Goal: Navigation & Orientation: Understand site structure

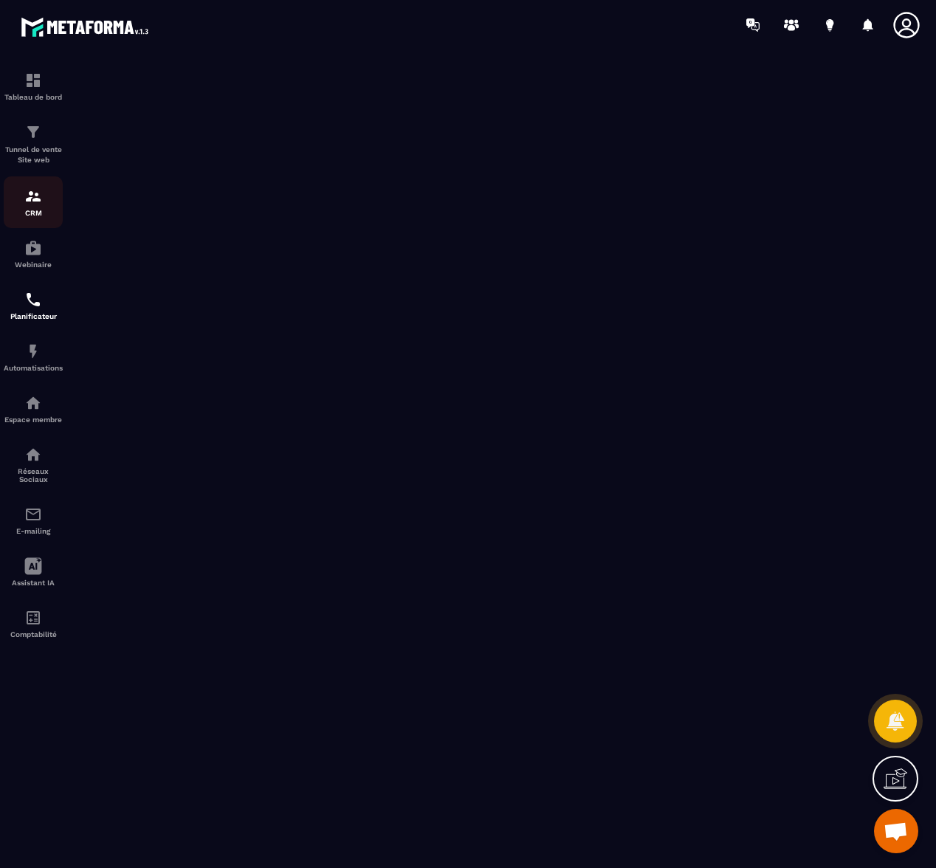
click at [24, 204] on img at bounding box center [33, 197] width 18 height 18
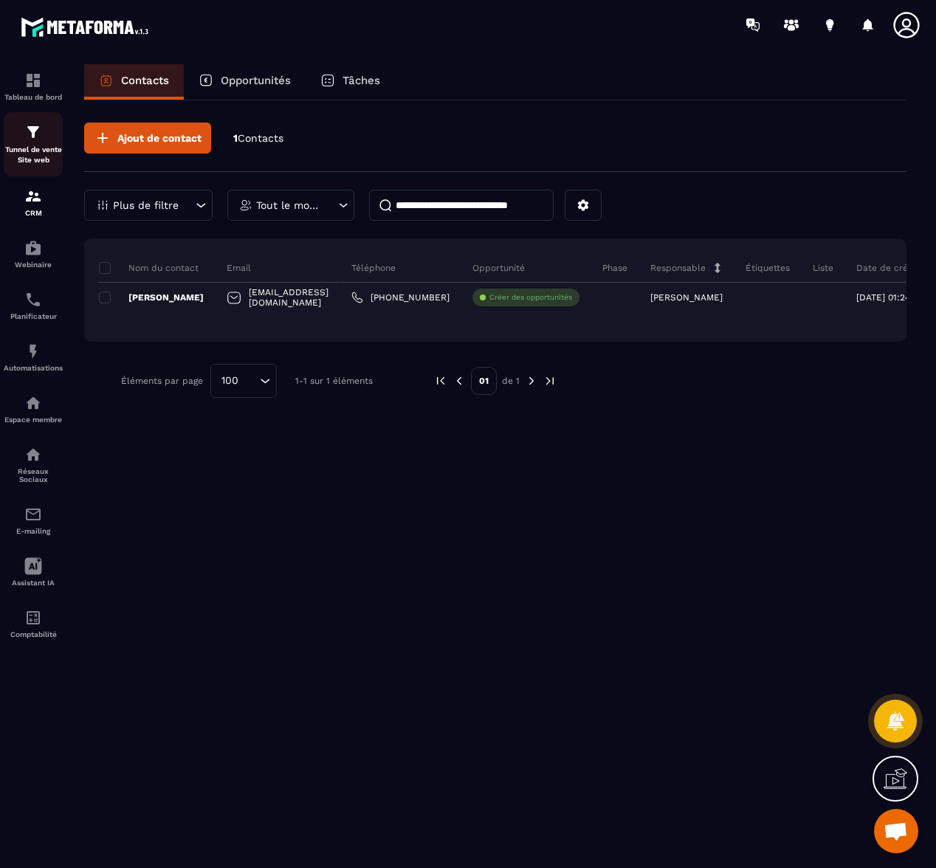
click at [31, 153] on p "Tunnel de vente Site web" at bounding box center [33, 155] width 59 height 21
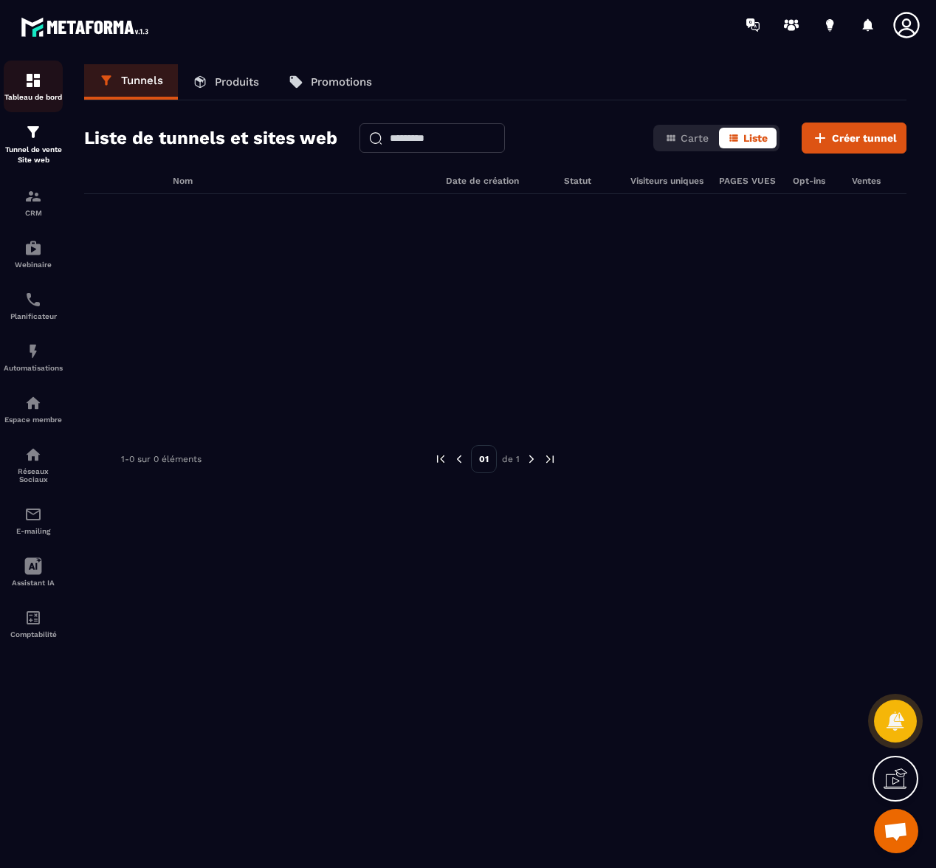
click at [41, 70] on link "Tableau de bord" at bounding box center [33, 87] width 59 height 52
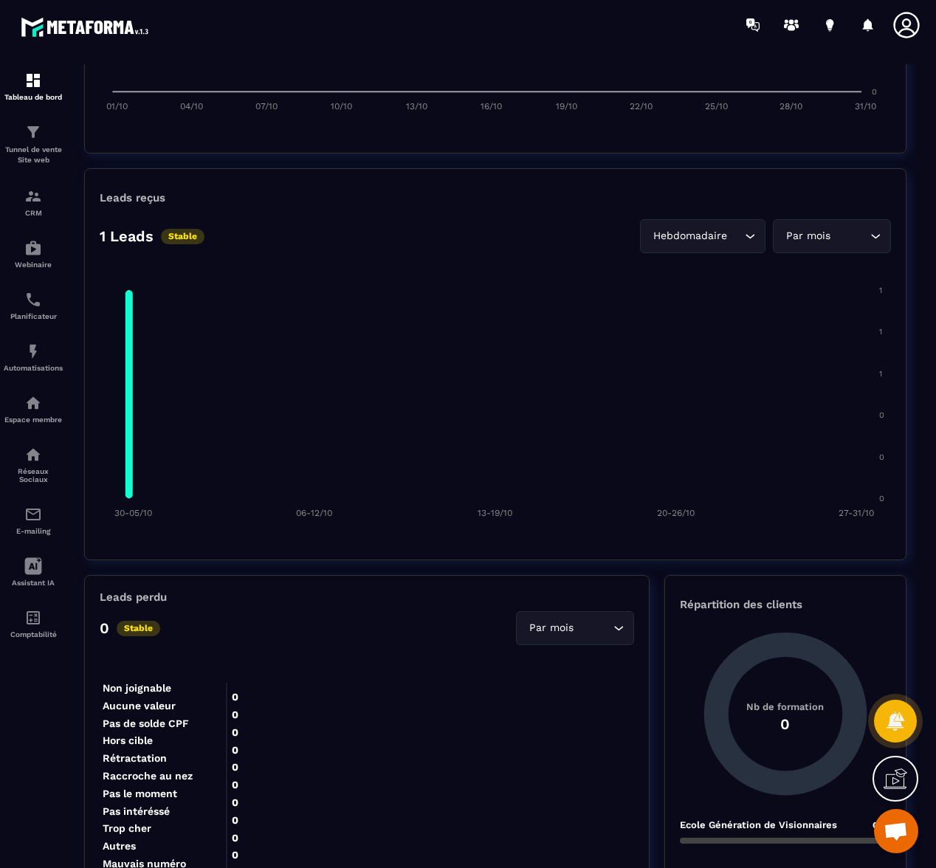
scroll to position [990, 0]
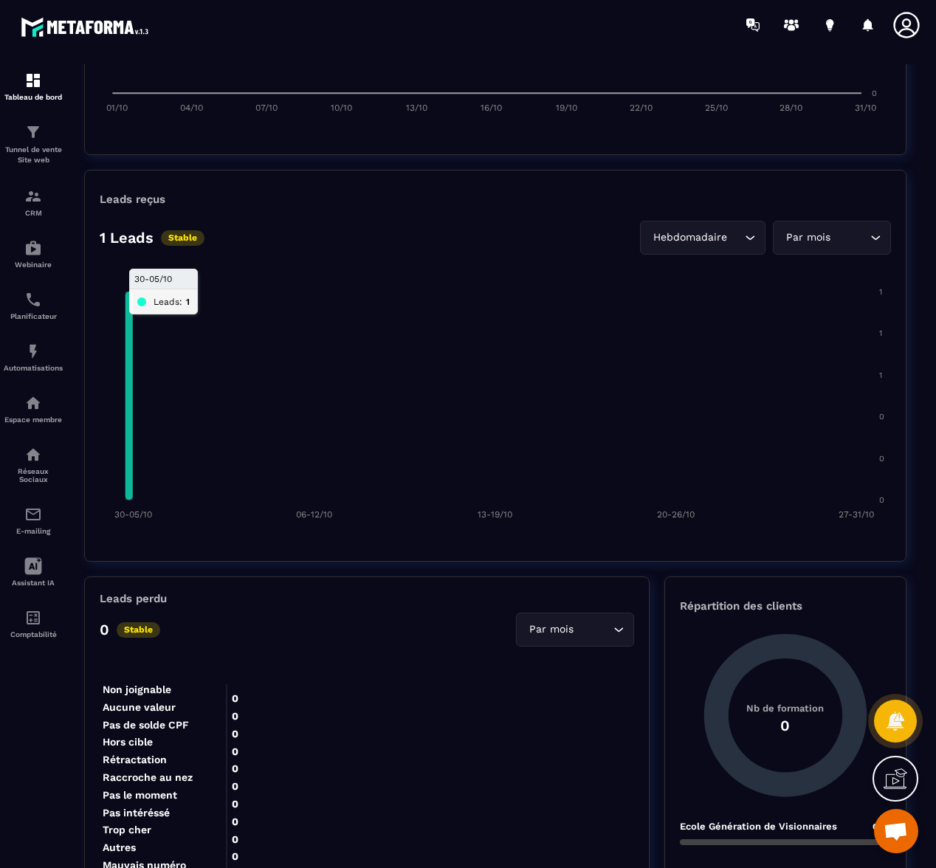
click at [127, 355] on icon at bounding box center [129, 396] width 7 height 208
click at [713, 245] on div "Hebdomadaire" at bounding box center [695, 238] width 95 height 16
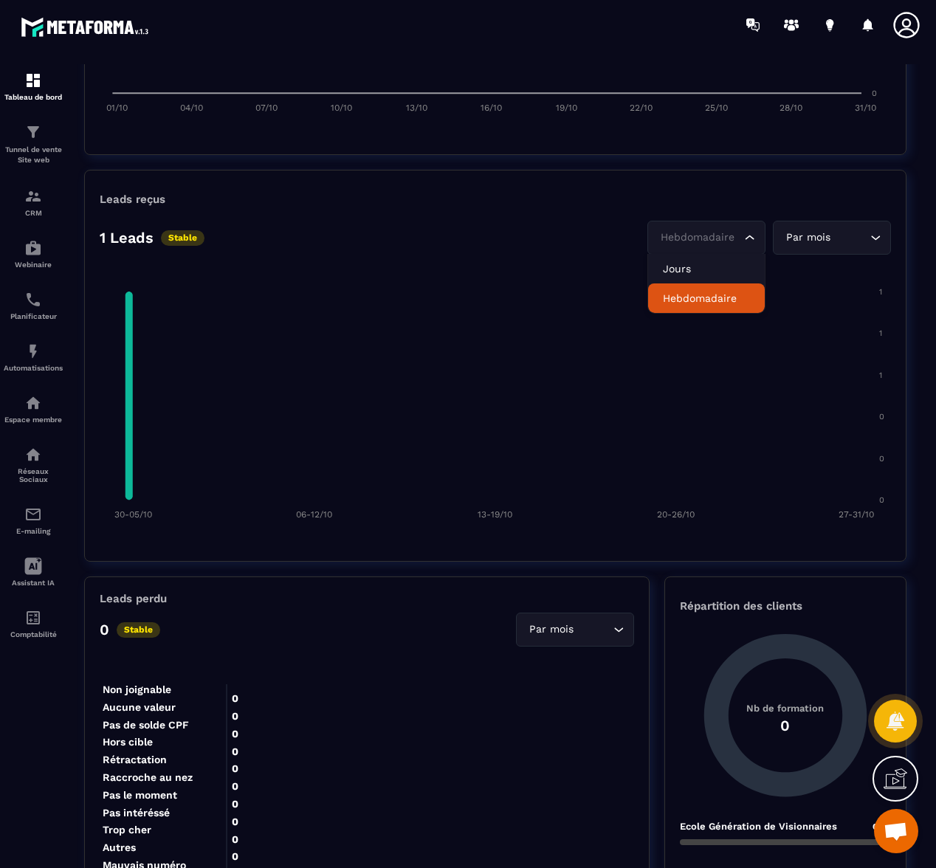
click at [818, 252] on div "Par mois Loading..." at bounding box center [832, 238] width 118 height 34
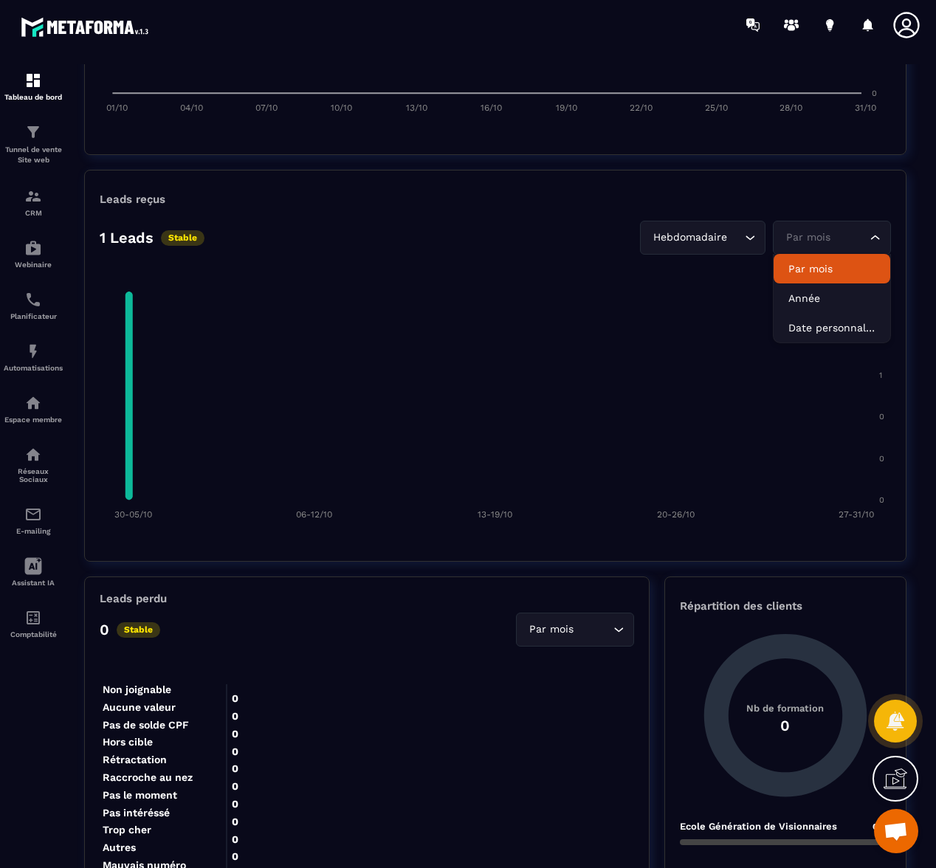
click at [591, 191] on div "Leads reçus 1 Leads Stable Hebdomadaire Loading... Par mois Loading... Par mois…" at bounding box center [495, 366] width 823 height 392
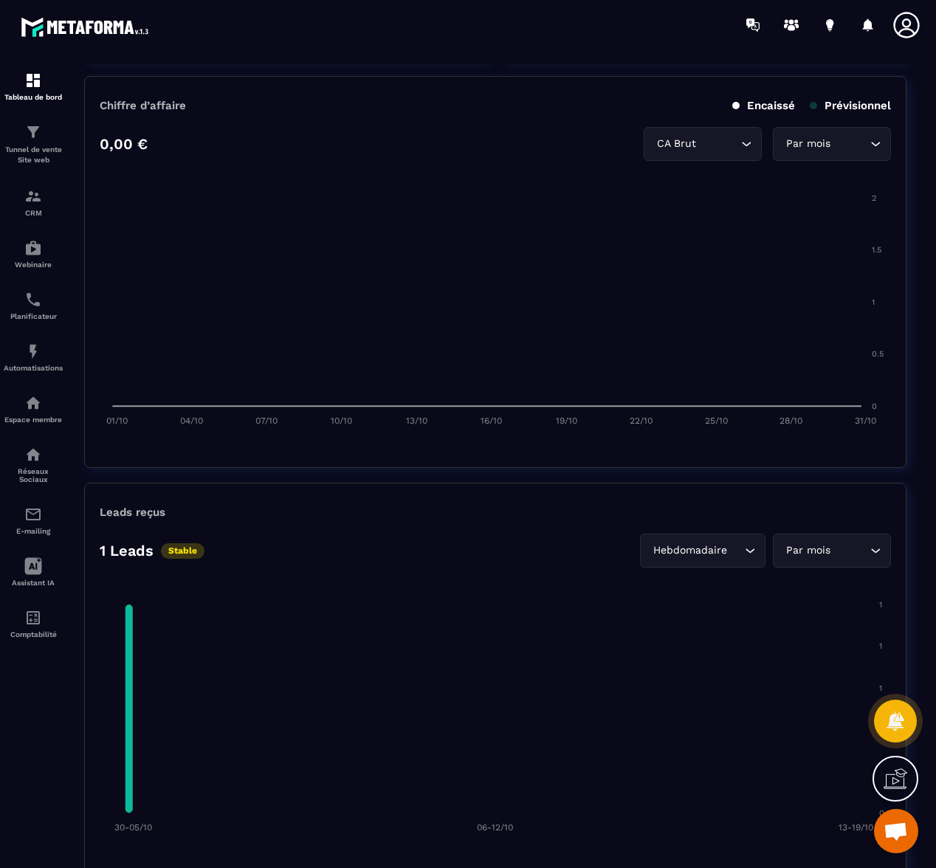
scroll to position [689, 0]
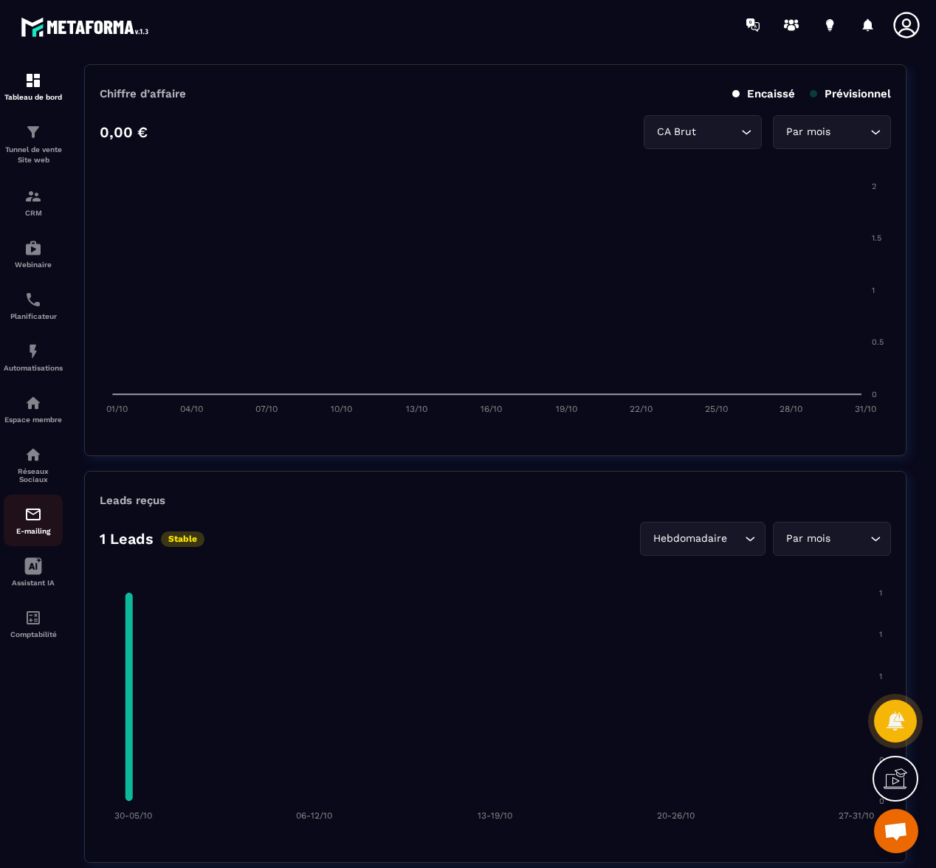
click at [42, 535] on p "E-mailing" at bounding box center [33, 531] width 59 height 8
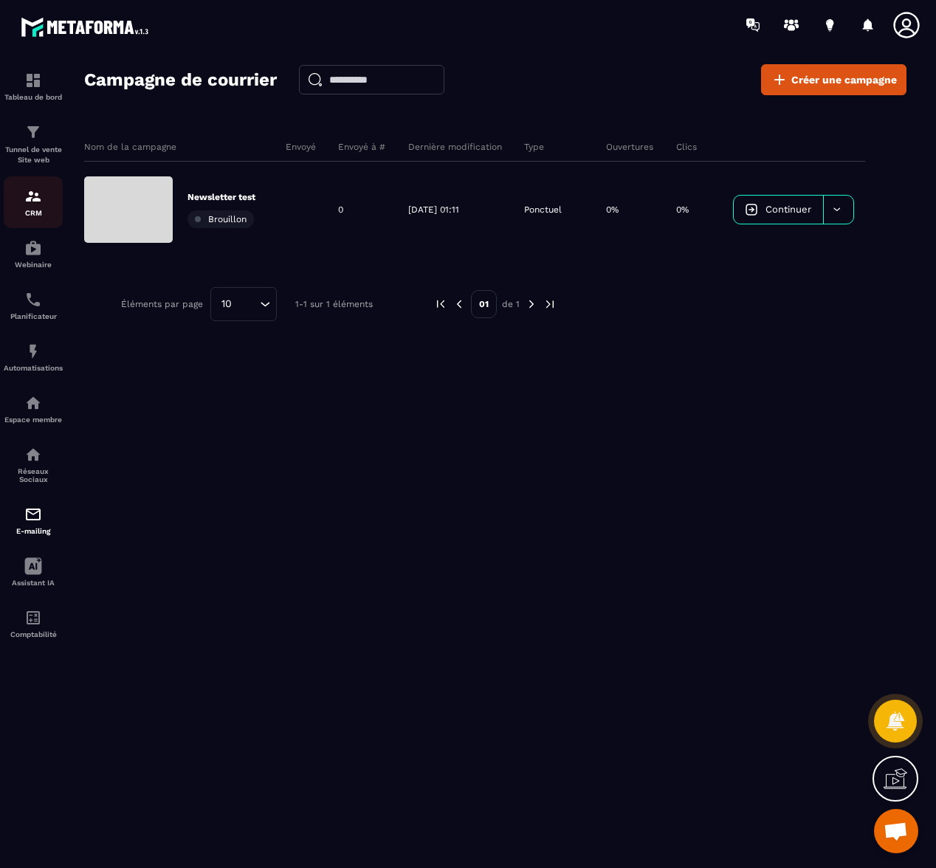
click at [32, 210] on p "CRM" at bounding box center [33, 213] width 59 height 8
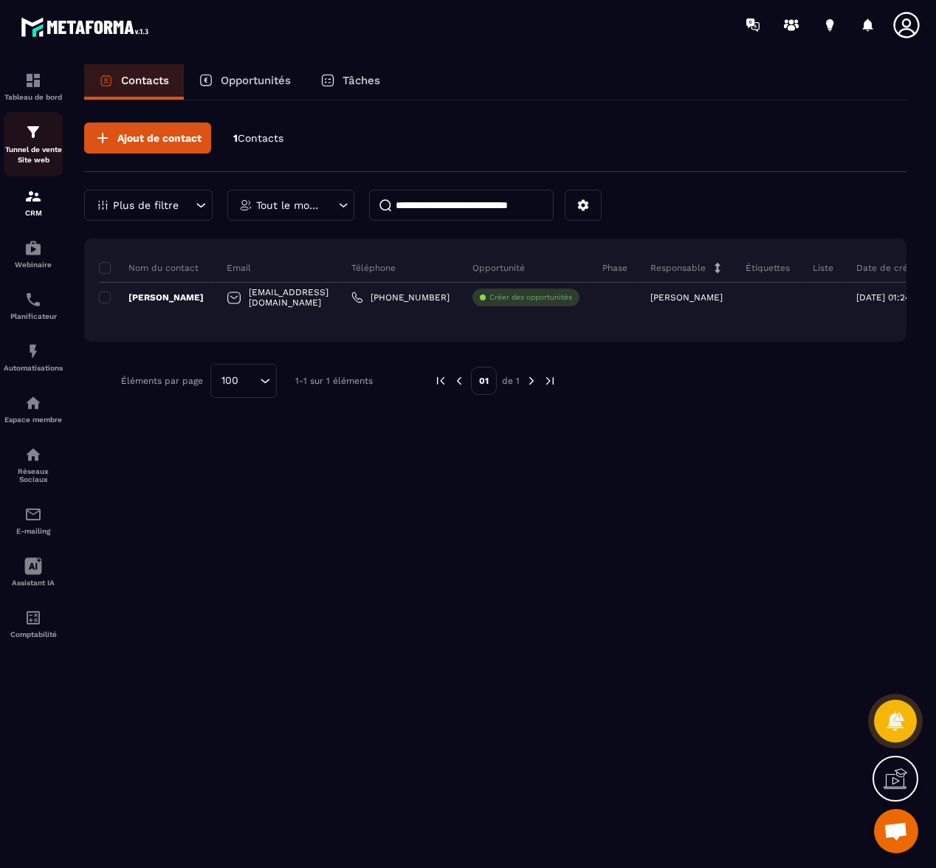
click at [43, 144] on div "Tunnel de vente Site web" at bounding box center [33, 144] width 59 height 42
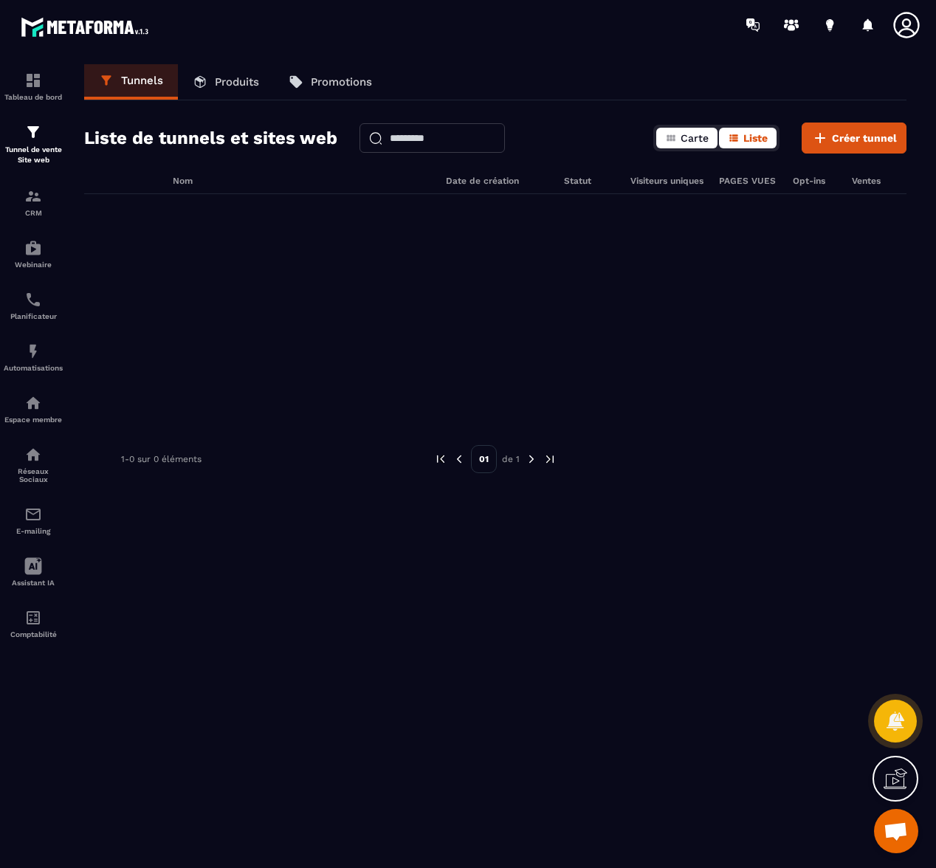
click at [684, 134] on span "Carte" at bounding box center [695, 138] width 28 height 12
click at [738, 134] on icon "button" at bounding box center [734, 138] width 12 height 12
click at [859, 142] on span "Créer tunnel" at bounding box center [864, 138] width 65 height 15
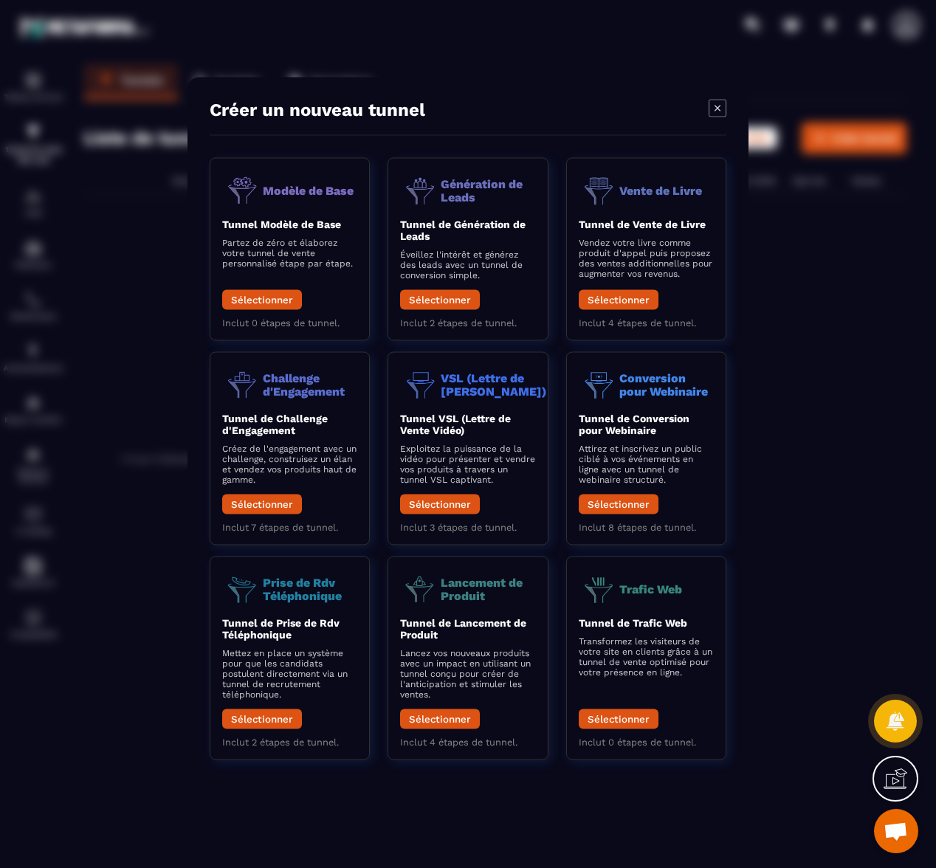
click at [723, 111] on icon "Modal window" at bounding box center [718, 109] width 18 height 18
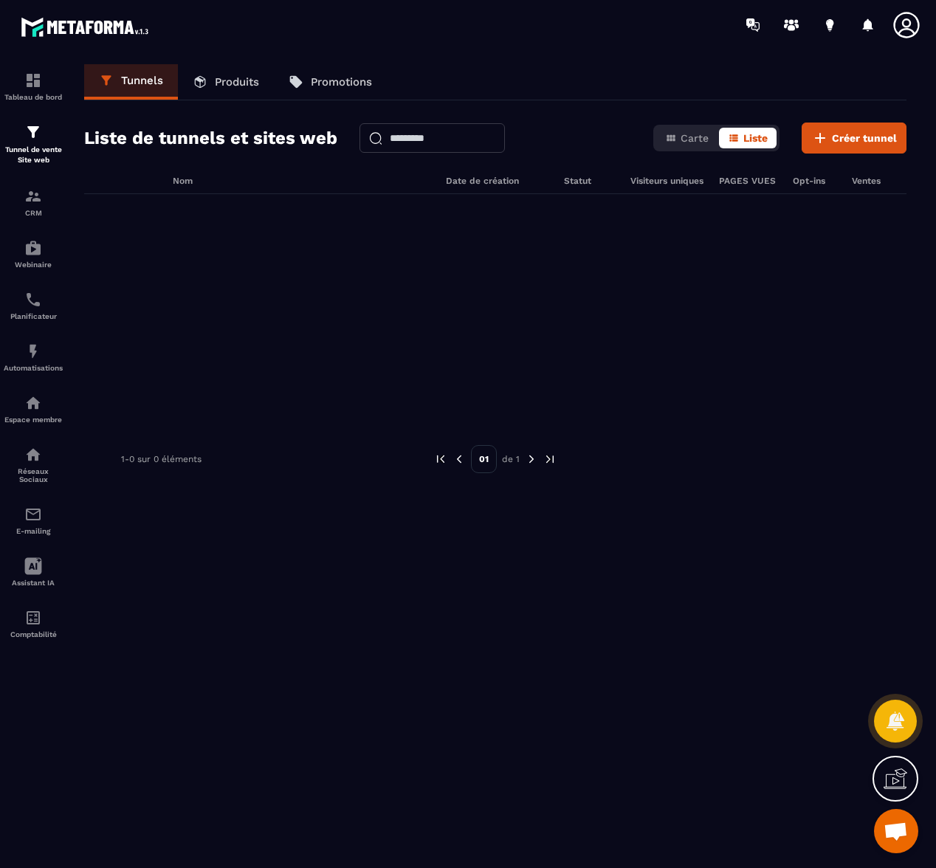
click at [210, 83] on link "Produits" at bounding box center [226, 81] width 96 height 35
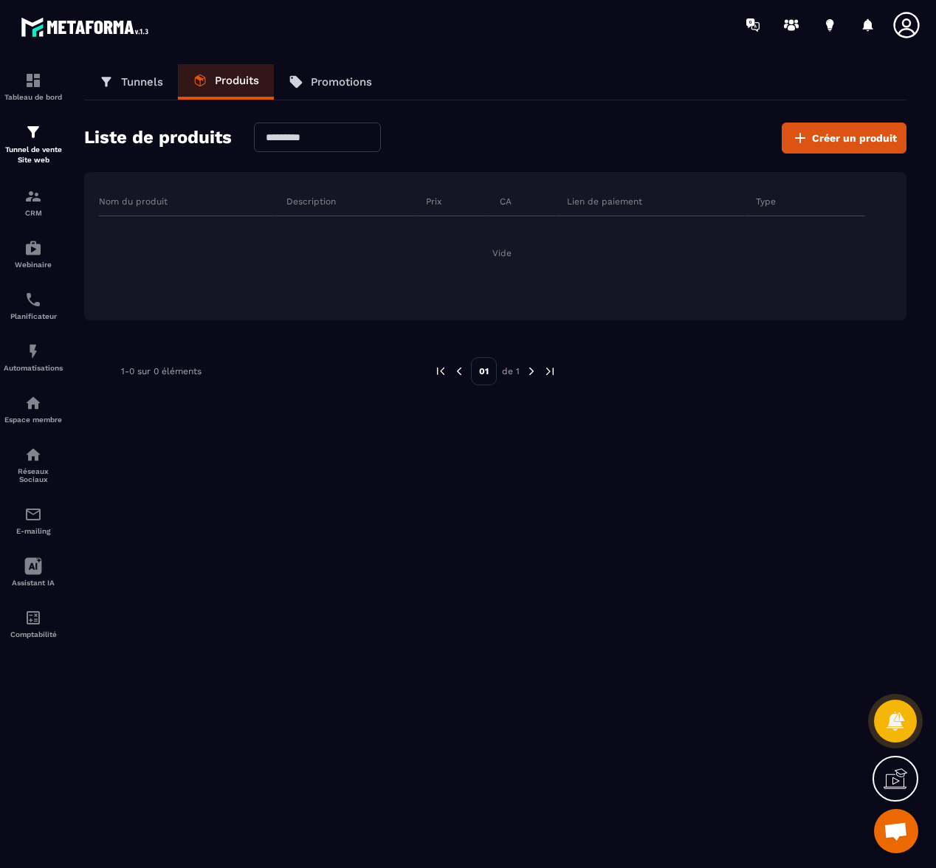
click at [336, 86] on p "Promotions" at bounding box center [341, 81] width 61 height 13
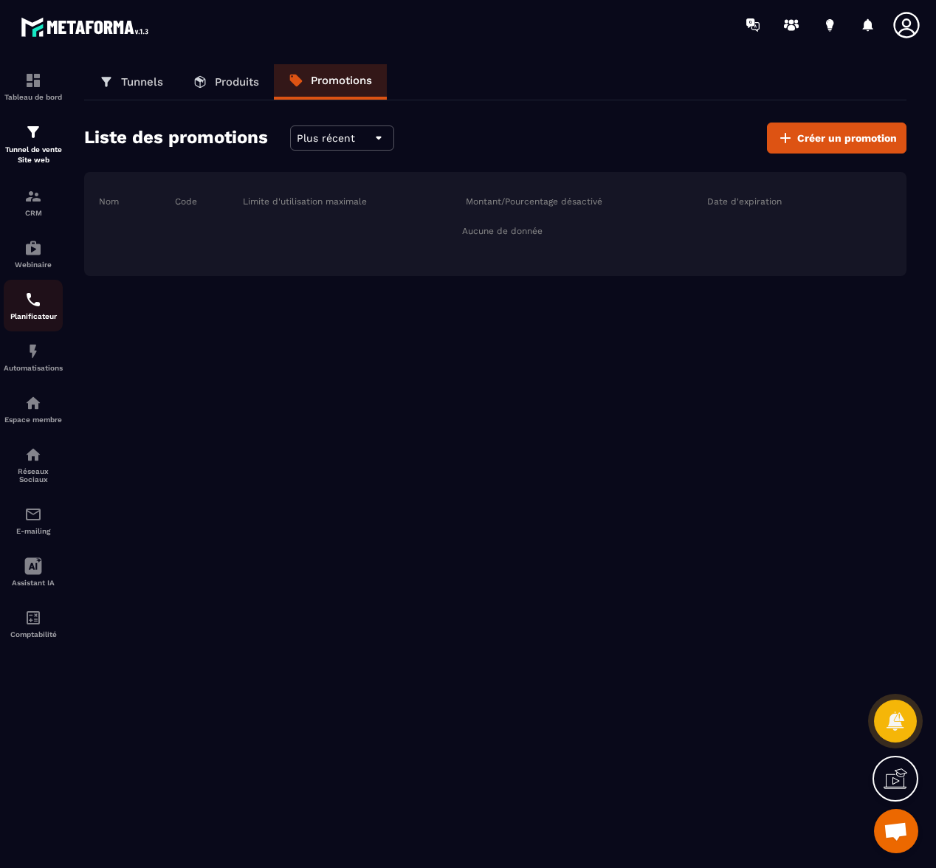
click at [49, 312] on div "Planificateur" at bounding box center [33, 306] width 59 height 30
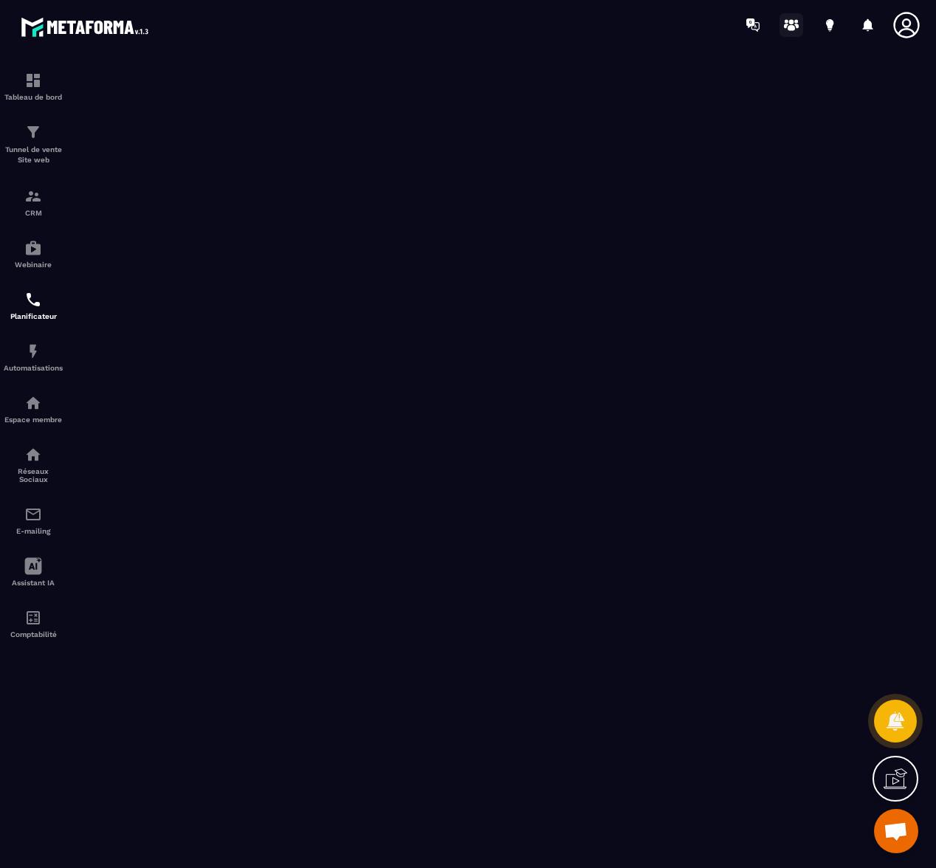
click at [790, 27] on icon at bounding box center [791, 28] width 7 height 6
click at [36, 474] on p "Réseaux Sociaux" at bounding box center [33, 475] width 59 height 16
click at [37, 516] on img at bounding box center [33, 515] width 18 height 18
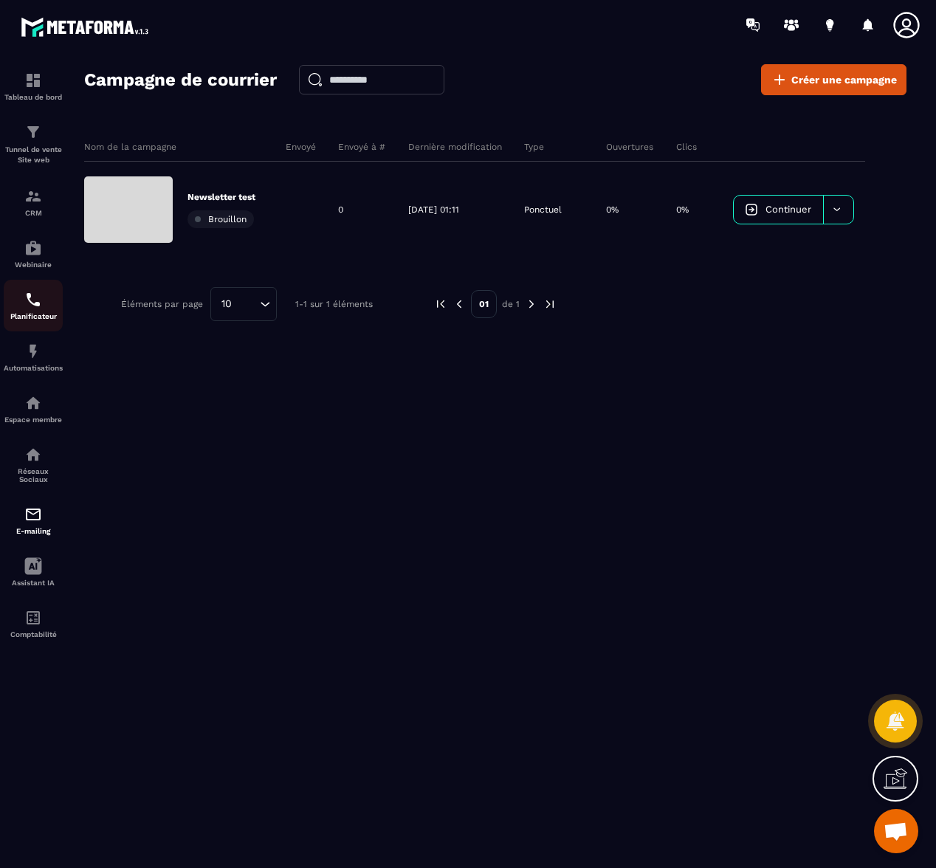
click at [52, 314] on p "Planificateur" at bounding box center [33, 316] width 59 height 8
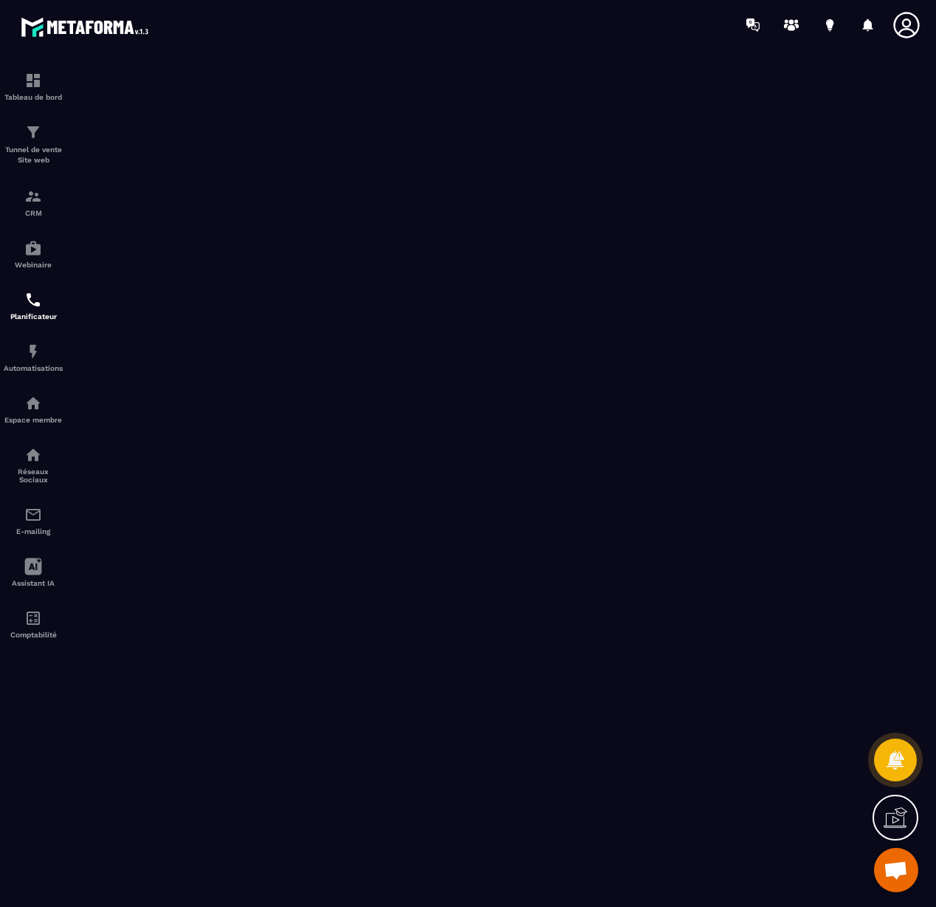
click at [909, 30] on icon at bounding box center [907, 25] width 30 height 30
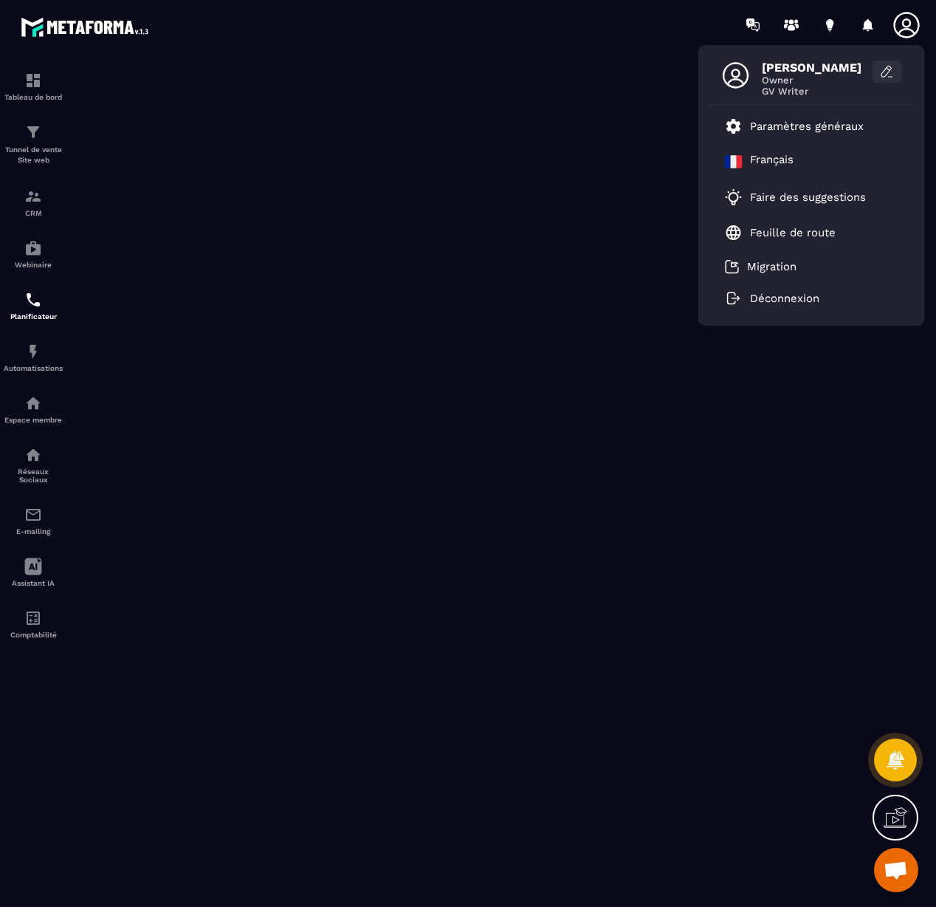
click at [893, 70] on icon at bounding box center [887, 71] width 15 height 15
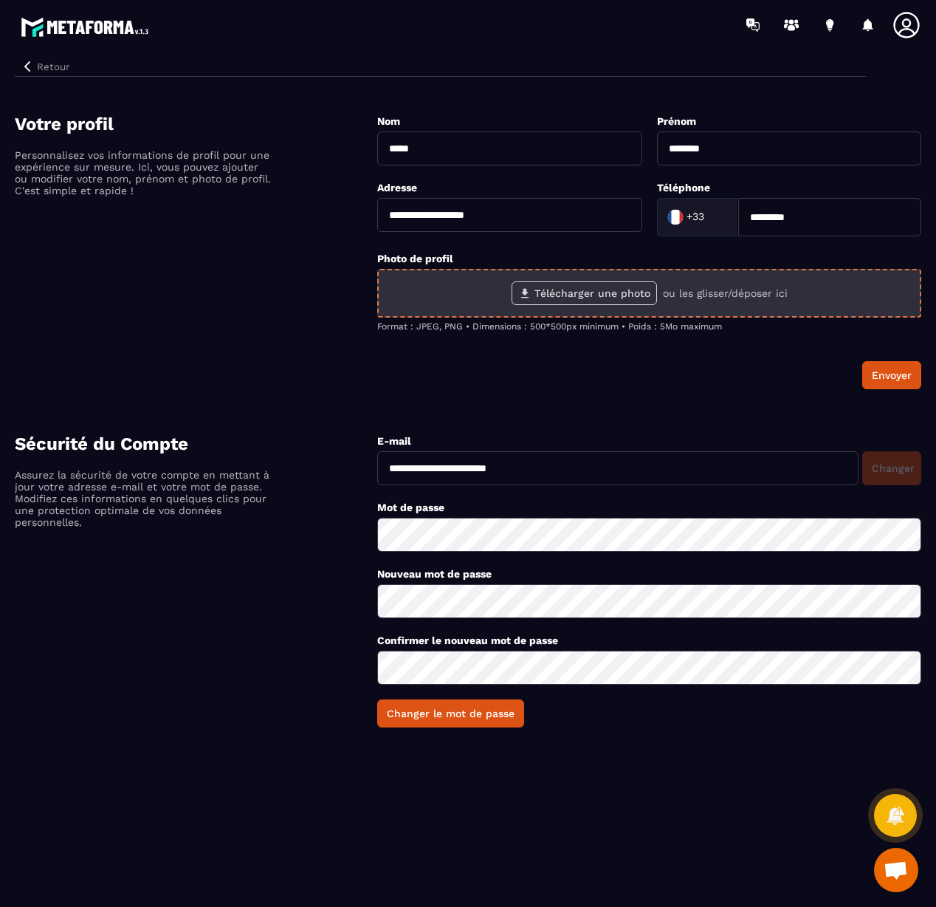
click at [572, 301] on label "Télécharger une photo" at bounding box center [584, 293] width 145 height 24
click at [0, 0] on input "Télécharger une photo" at bounding box center [0, 0] width 0 height 0
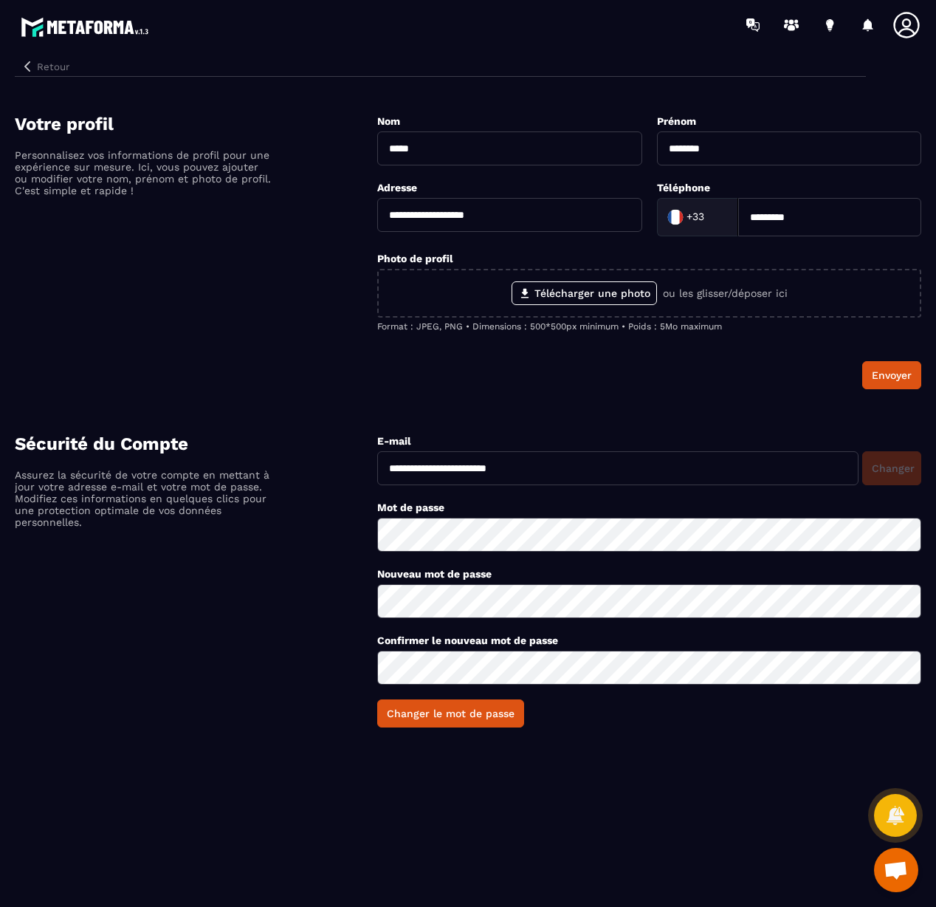
click at [38, 66] on button "Retour" at bounding box center [45, 66] width 61 height 19
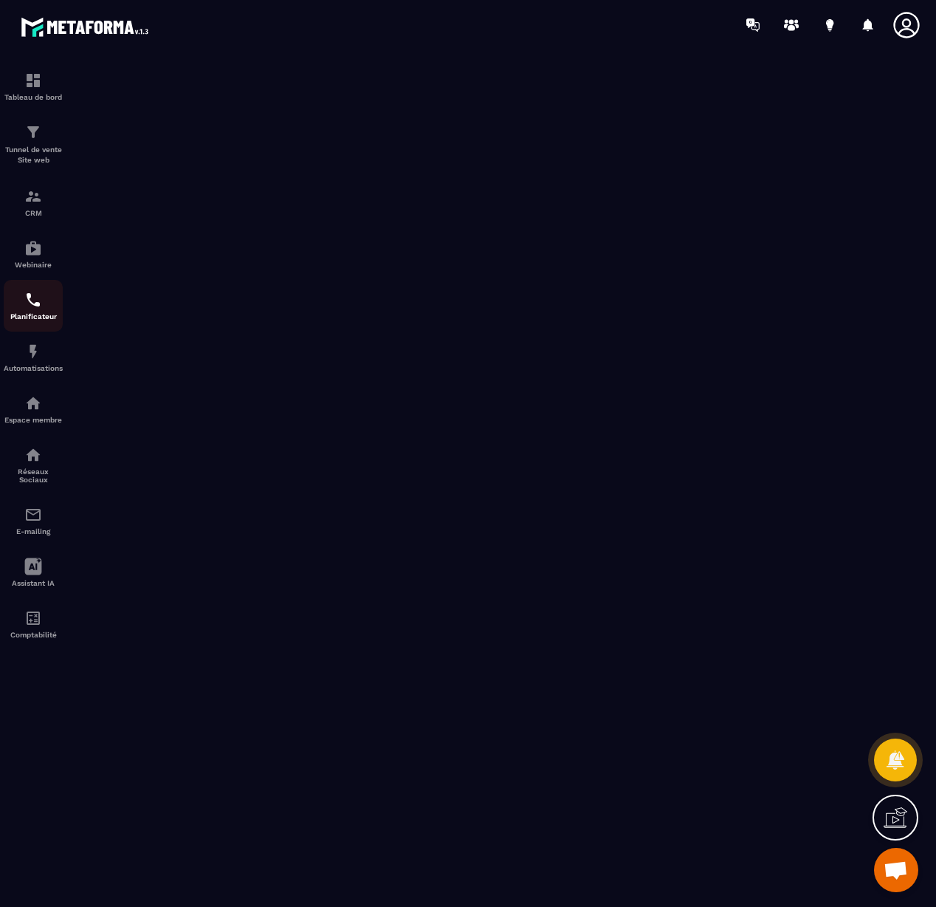
click at [36, 301] on img at bounding box center [33, 300] width 18 height 18
click at [40, 205] on img at bounding box center [33, 197] width 18 height 18
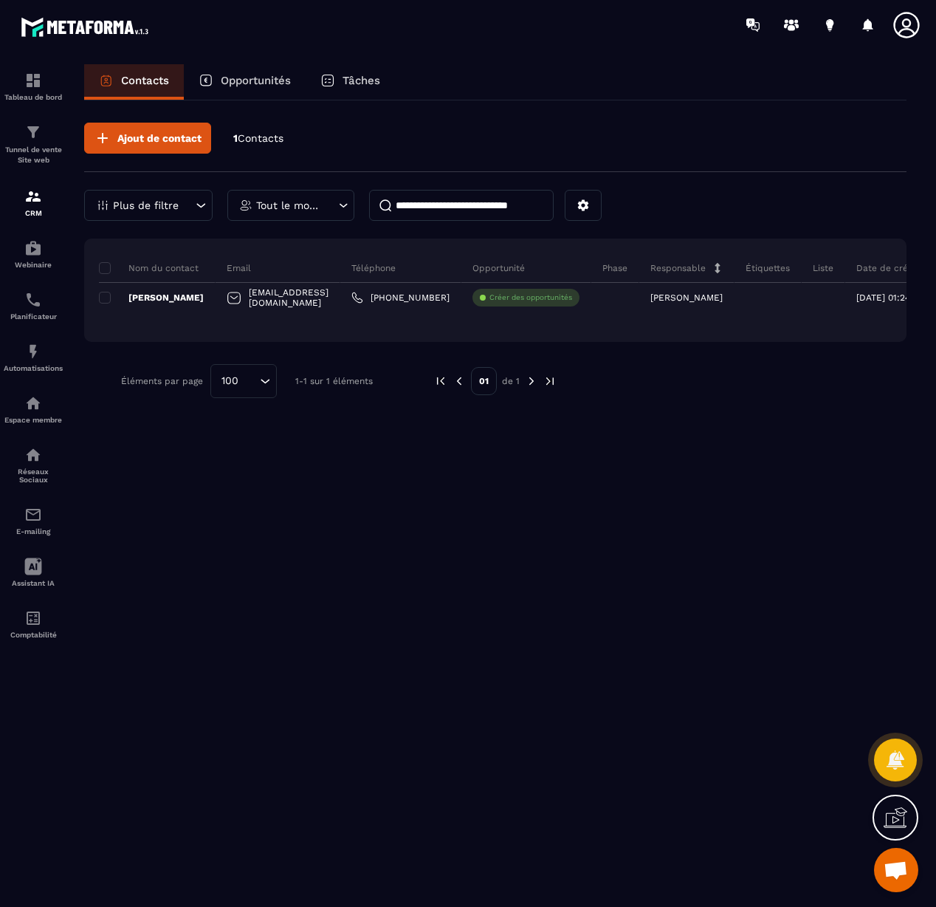
click at [256, 80] on p "Opportunités" at bounding box center [256, 80] width 70 height 13
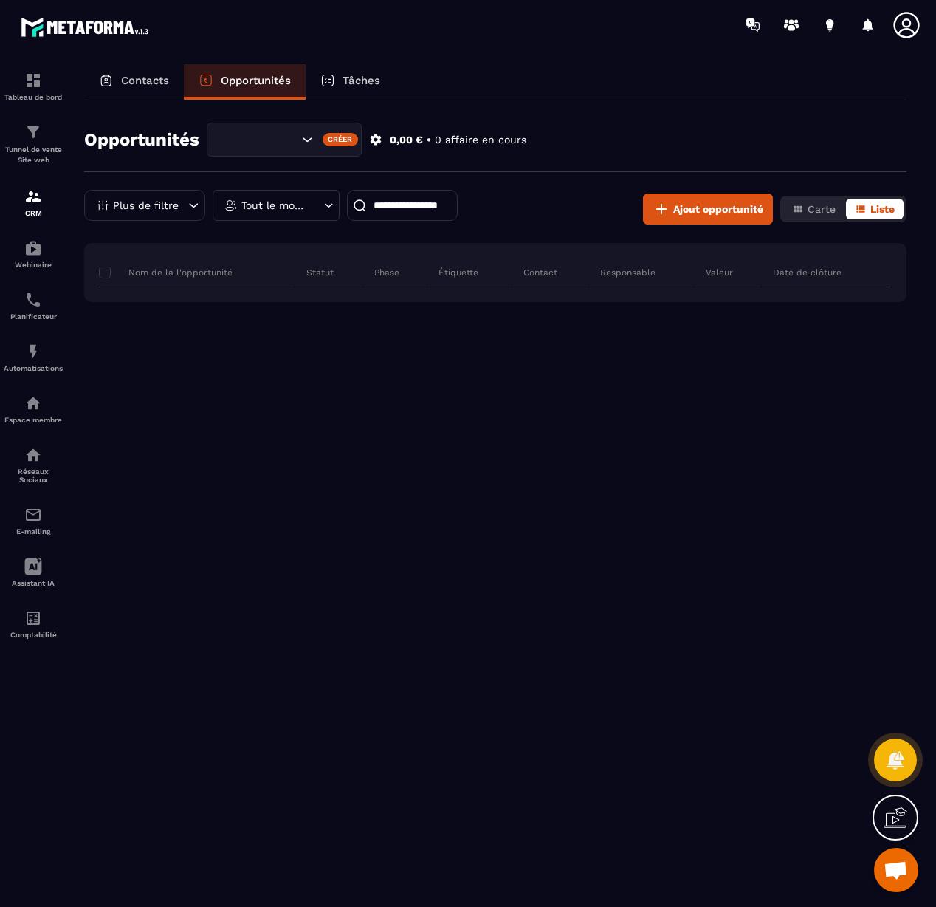
click at [366, 83] on p "Tâches" at bounding box center [362, 80] width 38 height 13
